Goal: Book appointment/travel/reservation

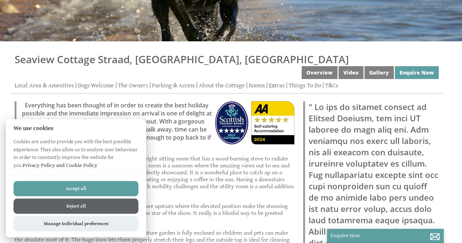
scroll to position [135, 0]
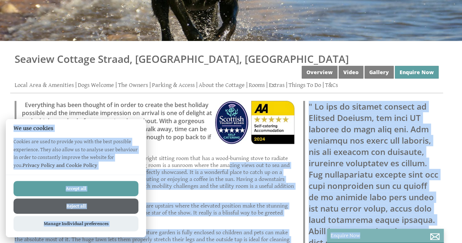
drag, startPoint x: 229, startPoint y: 146, endPoint x: 424, endPoint y: 230, distance: 212.1
click at [74, 186] on button "Accept all" at bounding box center [76, 188] width 125 height 15
checkbox input "true"
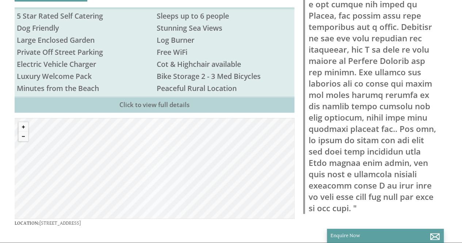
scroll to position [430, 0]
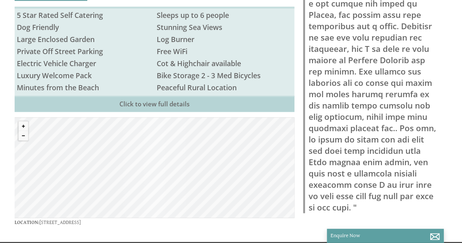
click at [161, 161] on div "© MapTiler © OpenStreetMap contributors" at bounding box center [155, 167] width 280 height 100
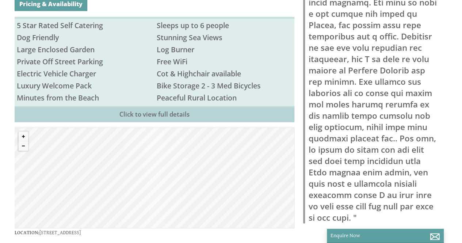
scroll to position [419, 0]
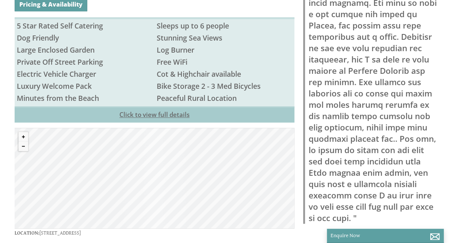
click at [174, 106] on link "Click to view full details" at bounding box center [155, 114] width 280 height 16
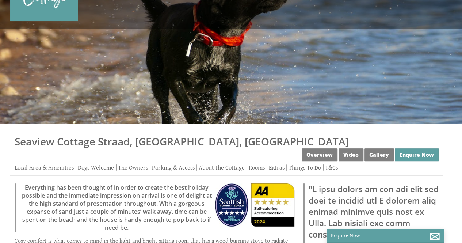
scroll to position [59, 0]
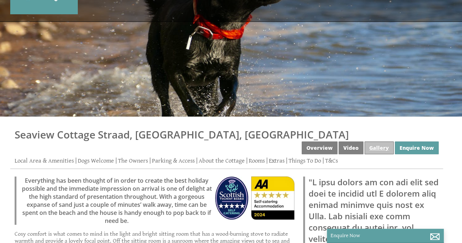
click at [379, 141] on link "Gallery" at bounding box center [378, 147] width 29 height 13
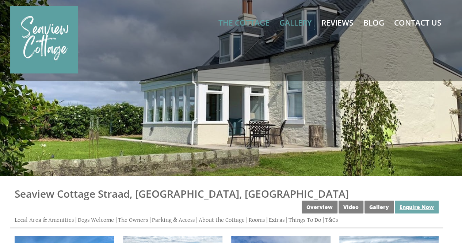
click at [406, 200] on link "Enquire Now" at bounding box center [417, 206] width 44 height 13
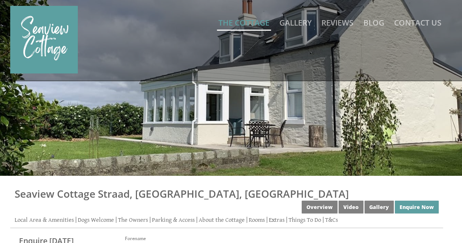
click at [261, 23] on link "The Cottage" at bounding box center [243, 23] width 51 height 10
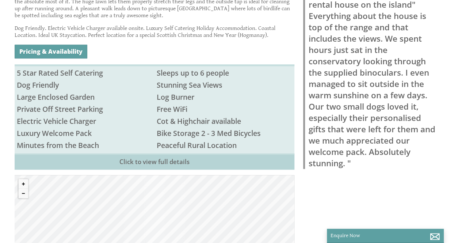
scroll to position [373, 0]
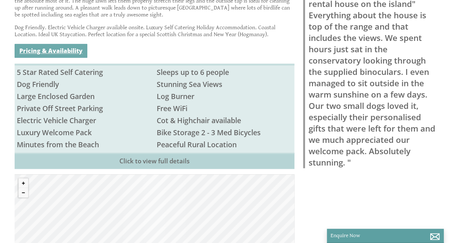
click at [50, 44] on link "Pricing & Availability" at bounding box center [51, 51] width 73 height 14
